Goal: Information Seeking & Learning: Check status

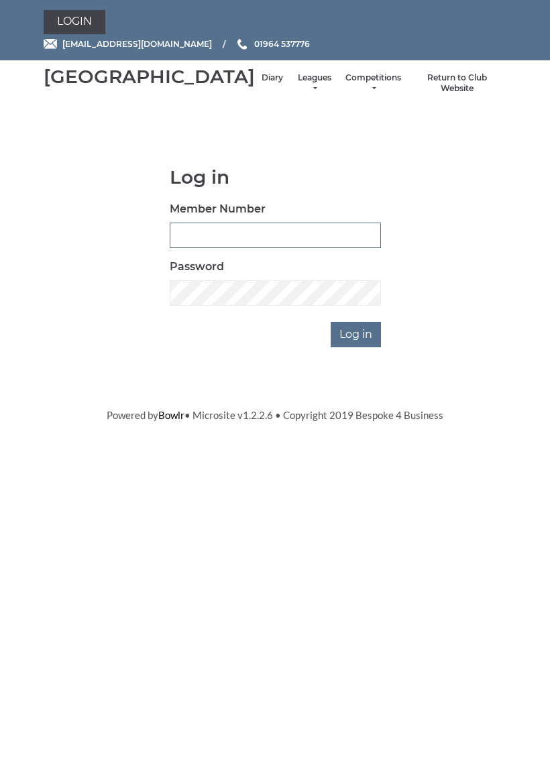
type input "0927"
click at [357, 347] on input "Log in" at bounding box center [355, 334] width 50 height 25
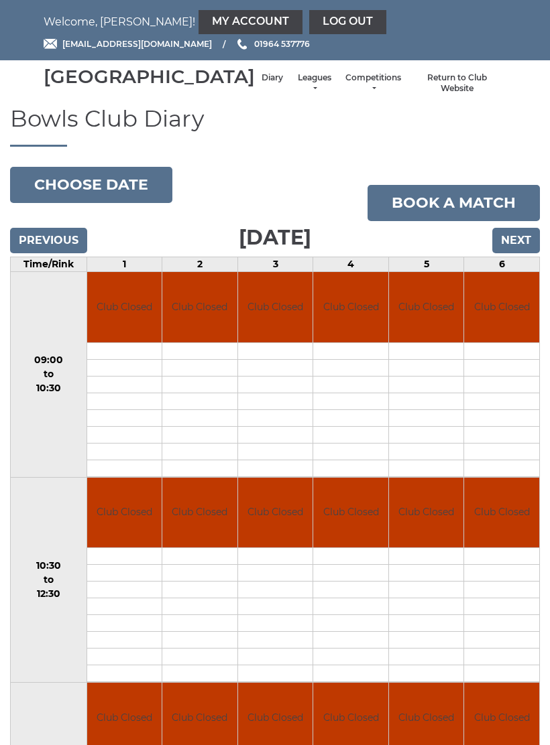
click at [290, 82] on li "Leagues Club leagues - Winter 2025-6 Club leagues - Summer 2025 Club leagues - …" at bounding box center [314, 84] width 49 height 36
click at [296, 93] on link "Leagues" at bounding box center [314, 83] width 36 height 22
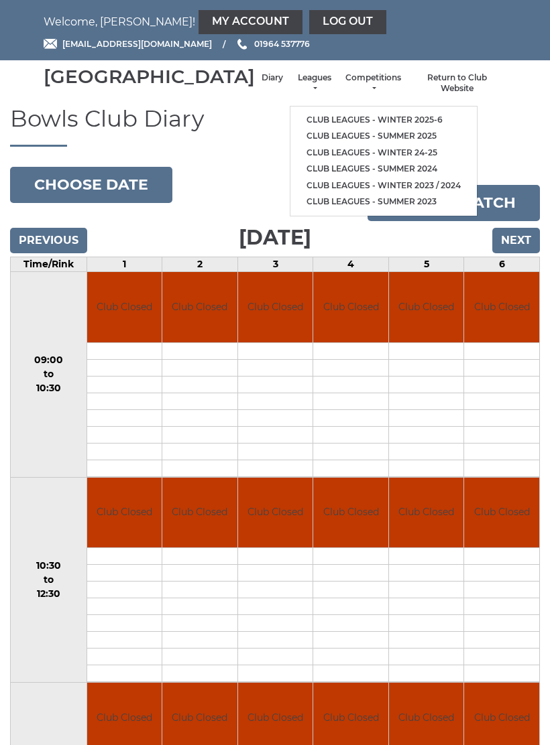
click at [369, 115] on li "Club leagues - Winter 2025-6" at bounding box center [383, 120] width 186 height 17
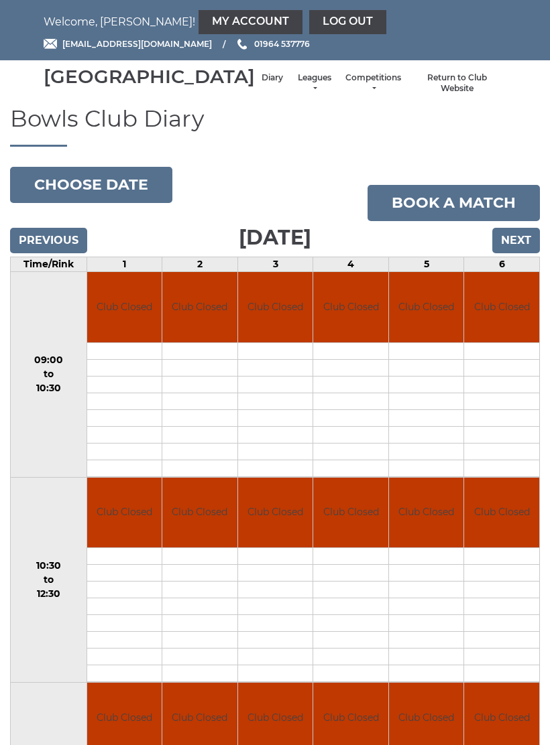
click at [296, 95] on link "Leagues" at bounding box center [314, 83] width 36 height 22
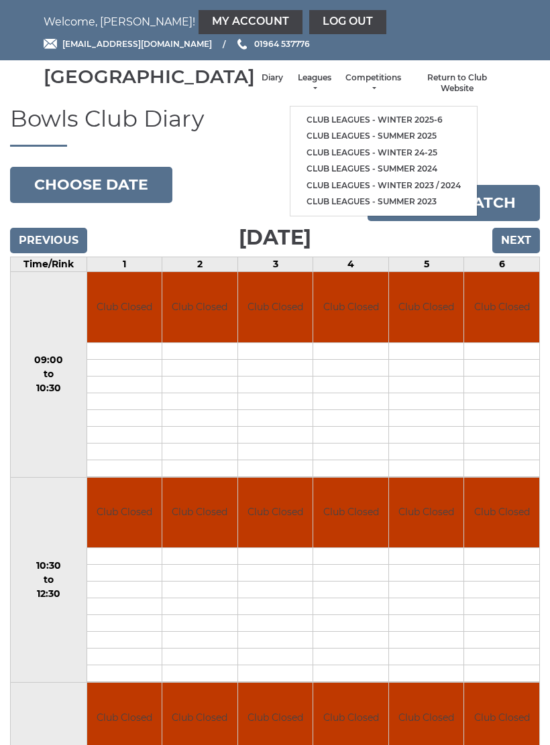
click at [318, 115] on li "Club leagues - Winter 2025-6" at bounding box center [383, 120] width 186 height 17
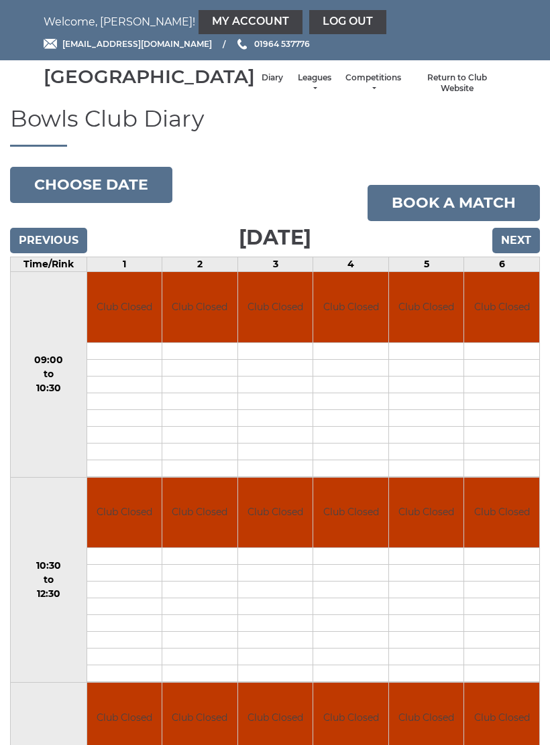
click at [296, 93] on link "Leagues" at bounding box center [314, 83] width 36 height 22
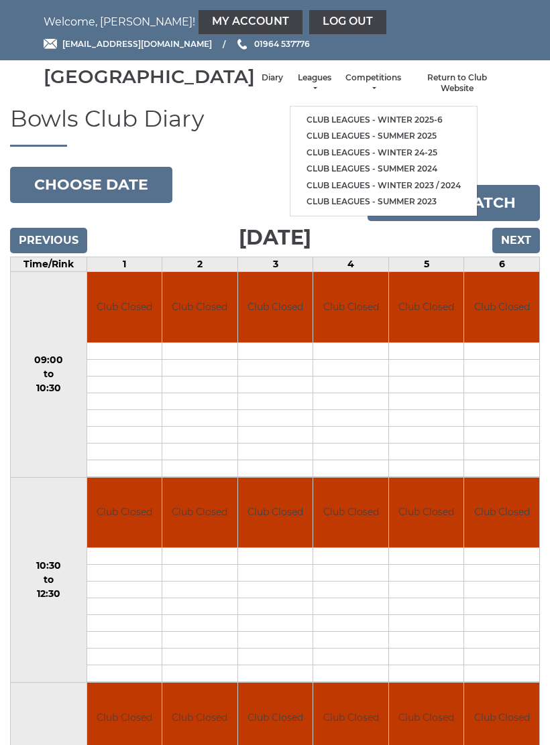
click at [303, 120] on link "Club leagues - Winter 2025-6" at bounding box center [383, 120] width 186 height 17
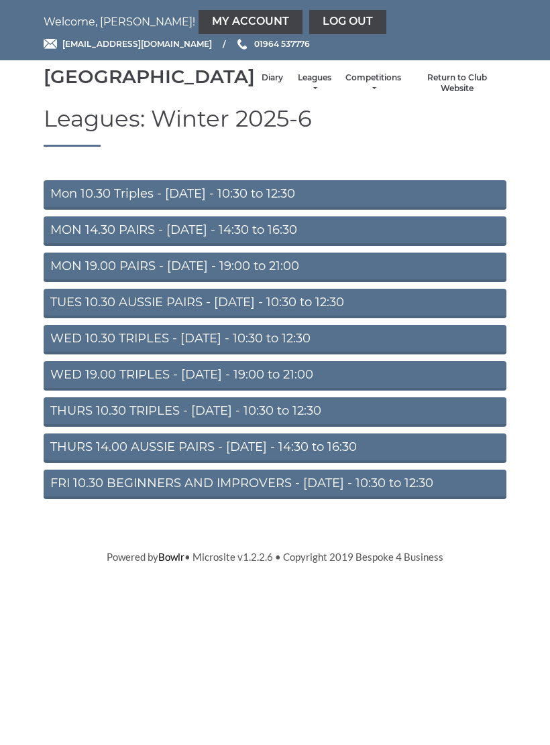
click at [253, 210] on link "Mon 10.30 Triples - [DATE] - 10:30 to 12:30" at bounding box center [275, 194] width 462 height 29
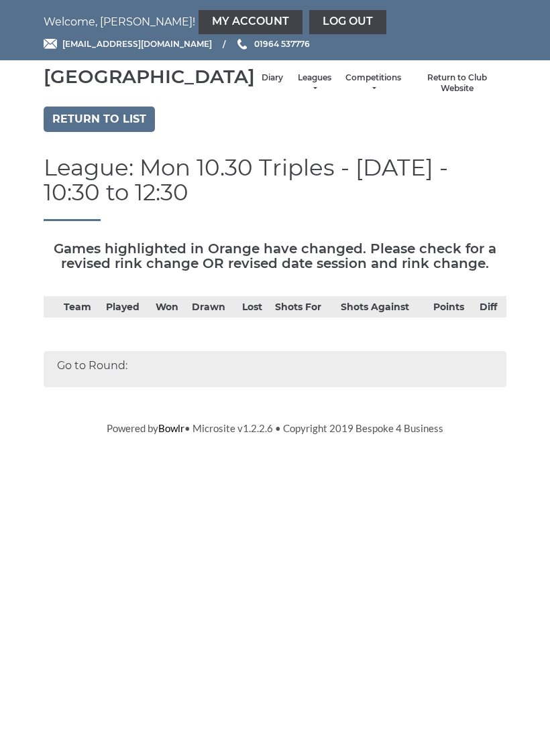
click at [125, 127] on link "Return to list" at bounding box center [99, 119] width 111 height 25
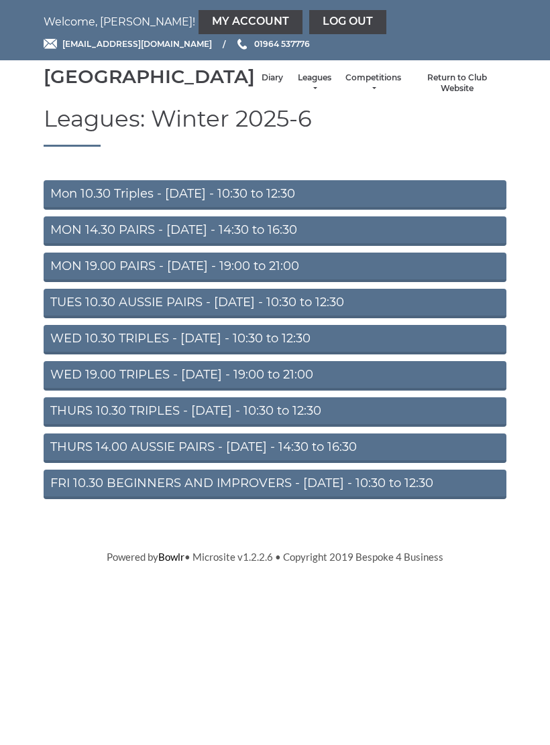
click at [198, 19] on link "My Account" at bounding box center [250, 22] width 104 height 24
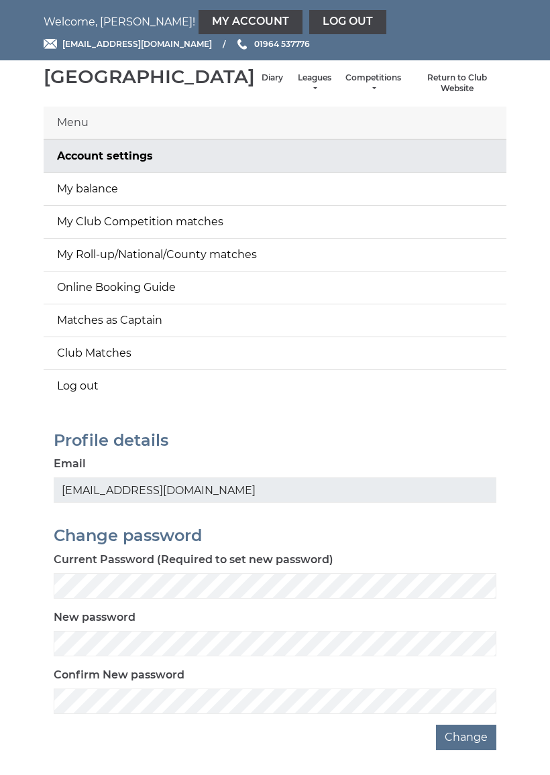
click at [323, 205] on link "My balance" at bounding box center [275, 189] width 462 height 32
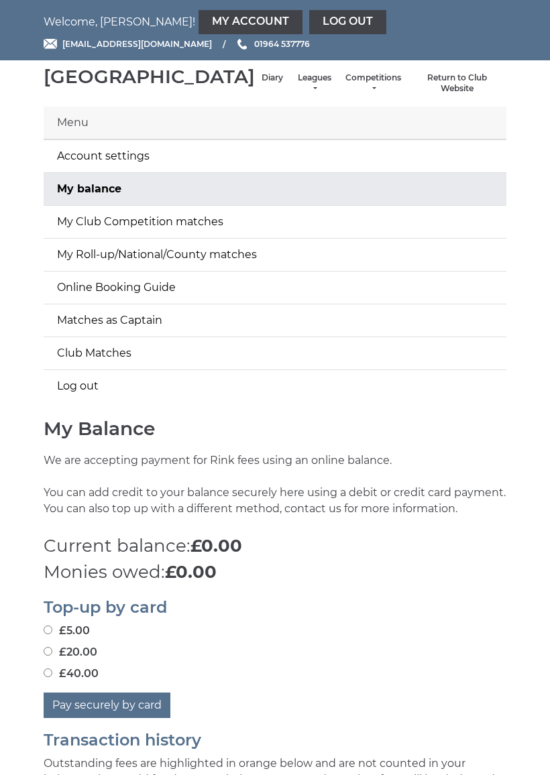
click at [169, 302] on link "Online Booking Guide" at bounding box center [275, 287] width 462 height 32
click at [309, 18] on link "Log out" at bounding box center [347, 22] width 77 height 24
